Goal: Task Accomplishment & Management: Use online tool/utility

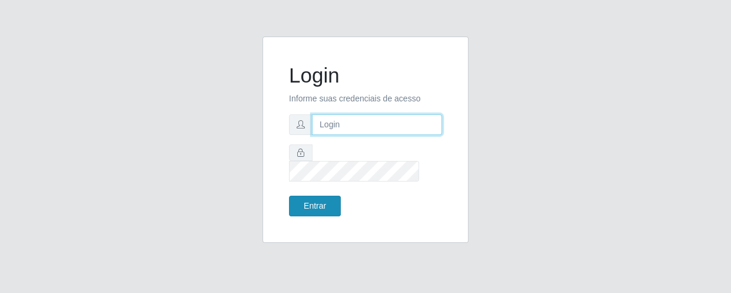
type input "[EMAIL_ADDRESS][DOMAIN_NAME]"
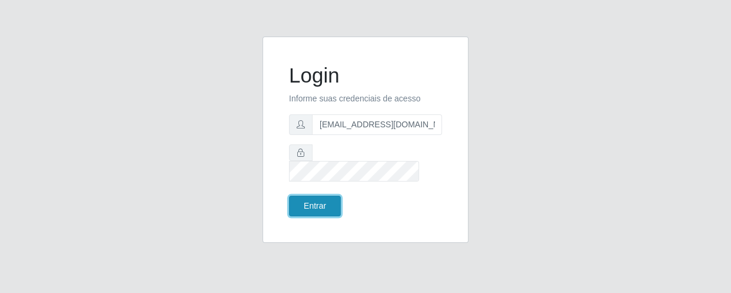
click at [314, 197] on button "Entrar" at bounding box center [315, 205] width 52 height 21
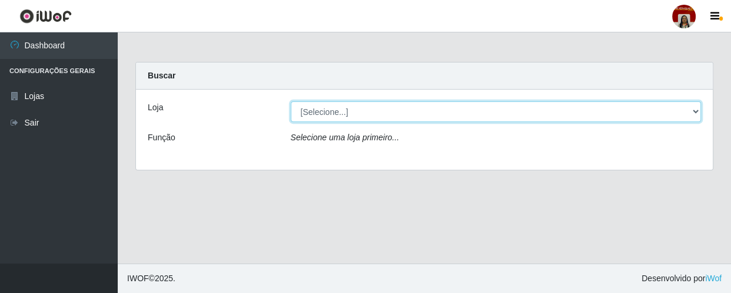
click at [694, 110] on select "[Selecione...] Mar Vermelho - Loja 04" at bounding box center [496, 111] width 411 height 21
select select "251"
click at [291, 101] on select "[Selecione...] Mar Vermelho - Loja 04" at bounding box center [496, 111] width 411 height 21
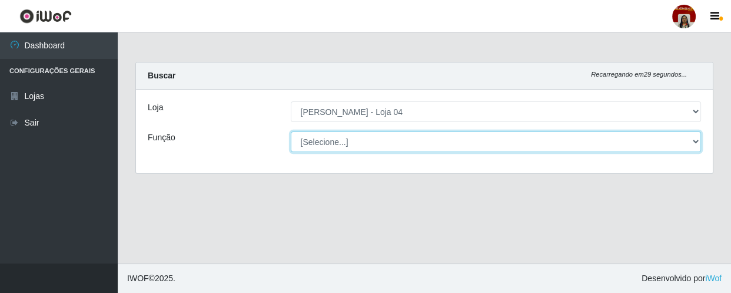
click at [697, 138] on select "[Selecione...] ASG ASG + ASG ++ Auxiliar de Depósito Auxiliar de Depósito + Aux…" at bounding box center [496, 141] width 411 height 21
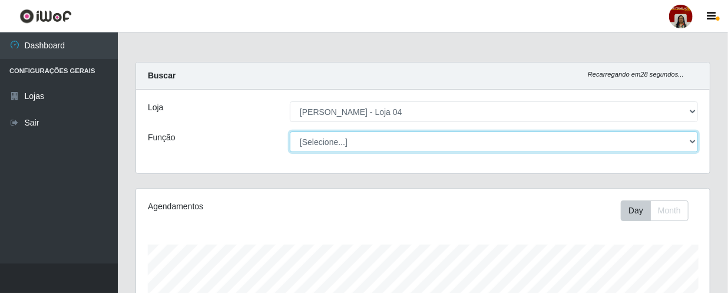
scroll to position [244, 573]
select select "22"
click at [290, 131] on select "[Selecione...] ASG ASG + ASG ++ Auxiliar de Depósito Auxiliar de Depósito + Aux…" at bounding box center [494, 141] width 408 height 21
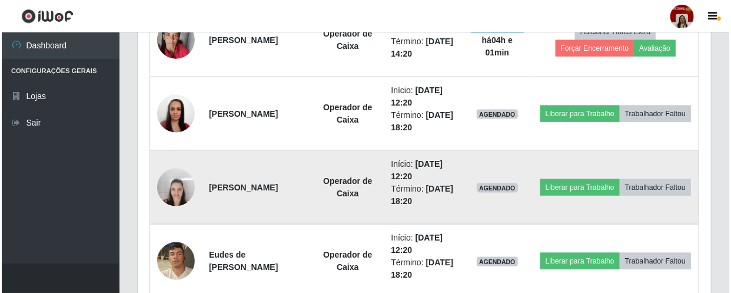
scroll to position [642, 0]
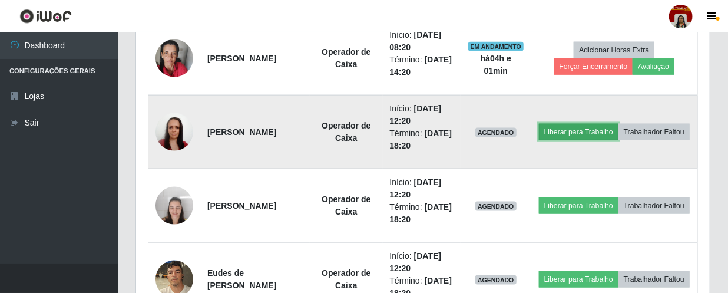
click at [618, 124] on button "Liberar para Trabalho" at bounding box center [578, 132] width 79 height 16
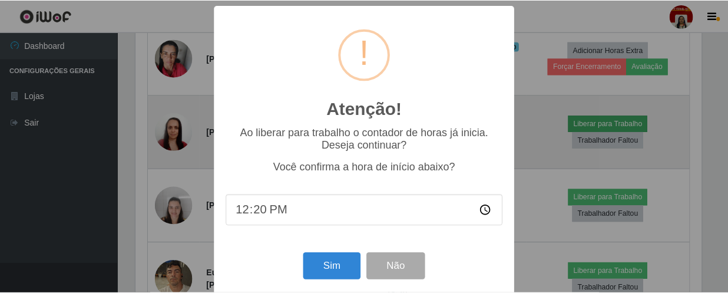
scroll to position [244, 568]
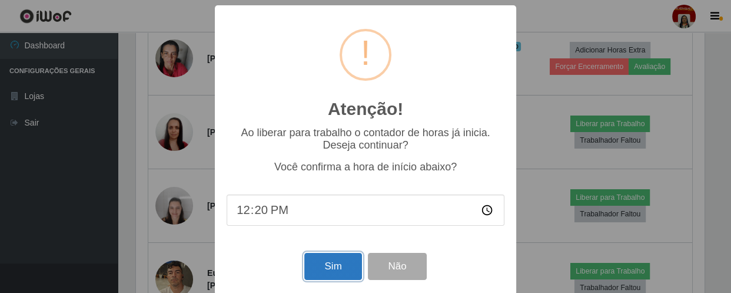
click at [328, 271] on button "Sim" at bounding box center [332, 267] width 57 height 28
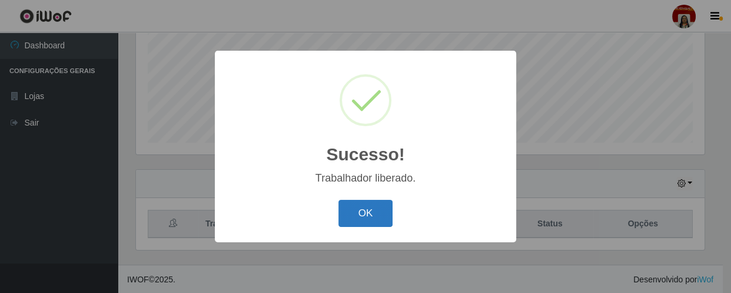
click at [368, 211] on button "OK" at bounding box center [365, 214] width 55 height 28
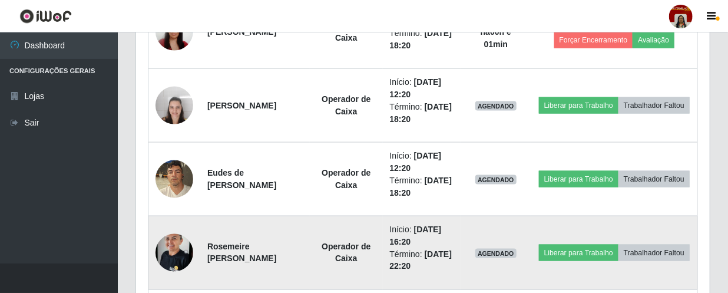
scroll to position [760, 0]
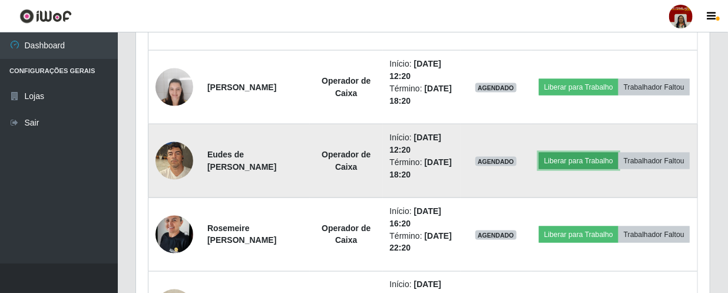
click at [605, 152] on button "Liberar para Trabalho" at bounding box center [578, 160] width 79 height 16
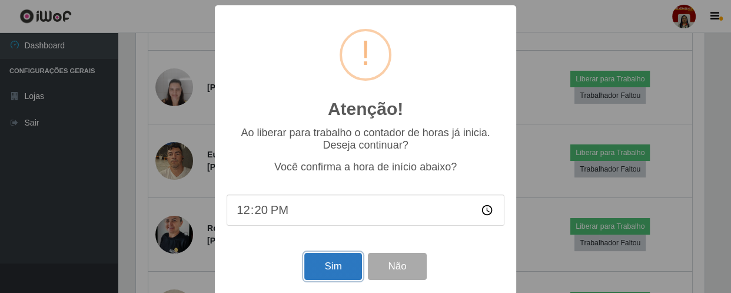
click at [330, 266] on button "Sim" at bounding box center [332, 267] width 57 height 28
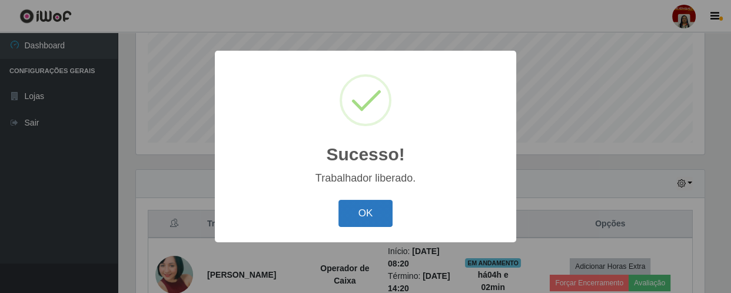
click at [351, 221] on button "OK" at bounding box center [365, 214] width 55 height 28
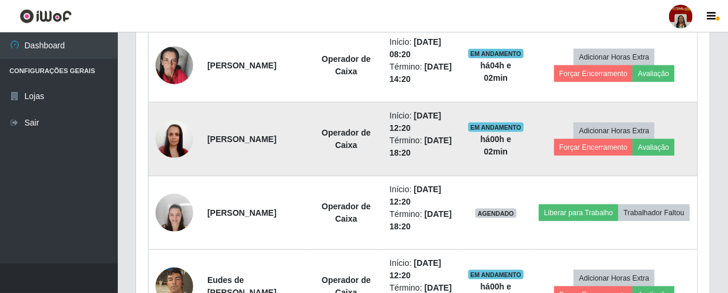
scroll to position [653, 0]
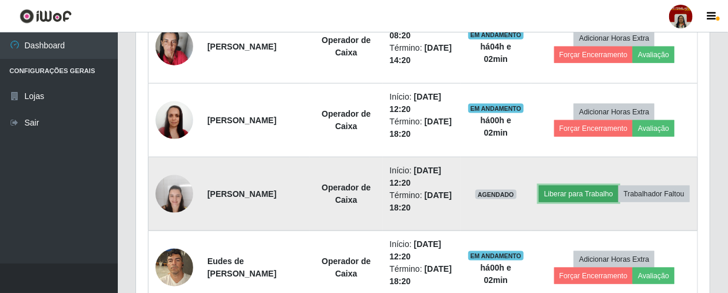
click at [608, 185] on button "Liberar para Trabalho" at bounding box center [578, 193] width 79 height 16
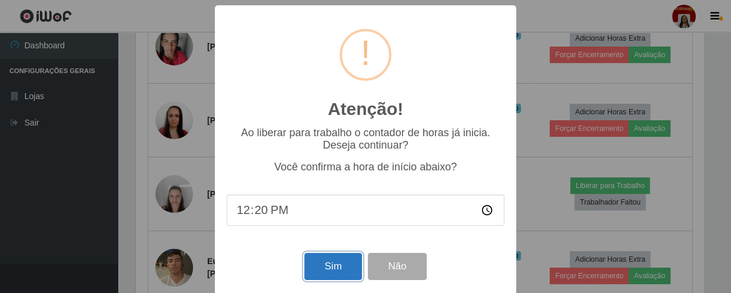
click at [325, 258] on button "Sim" at bounding box center [332, 267] width 57 height 28
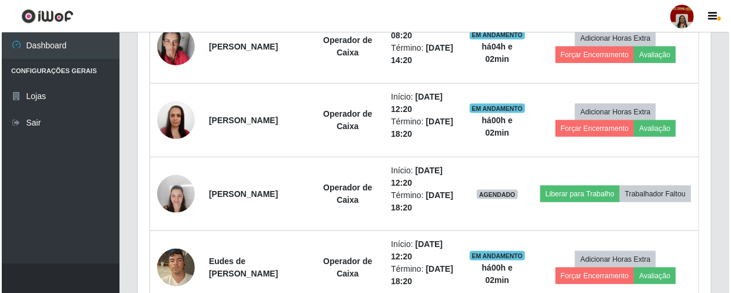
scroll to position [0, 0]
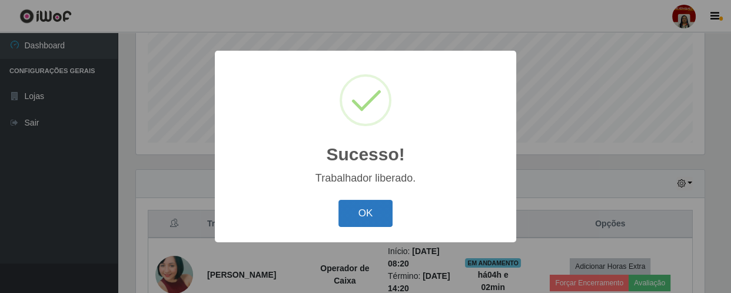
click at [368, 213] on button "OK" at bounding box center [365, 214] width 55 height 28
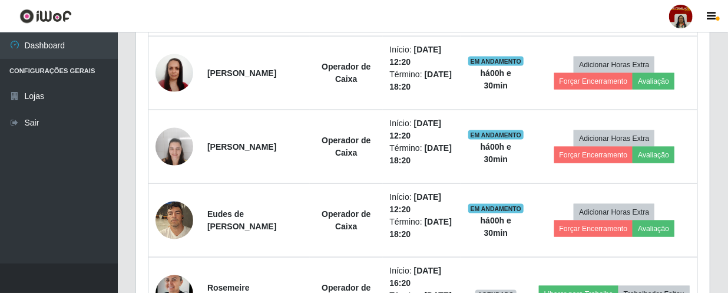
scroll to position [706, 0]
